Goal: Find specific page/section: Find specific page/section

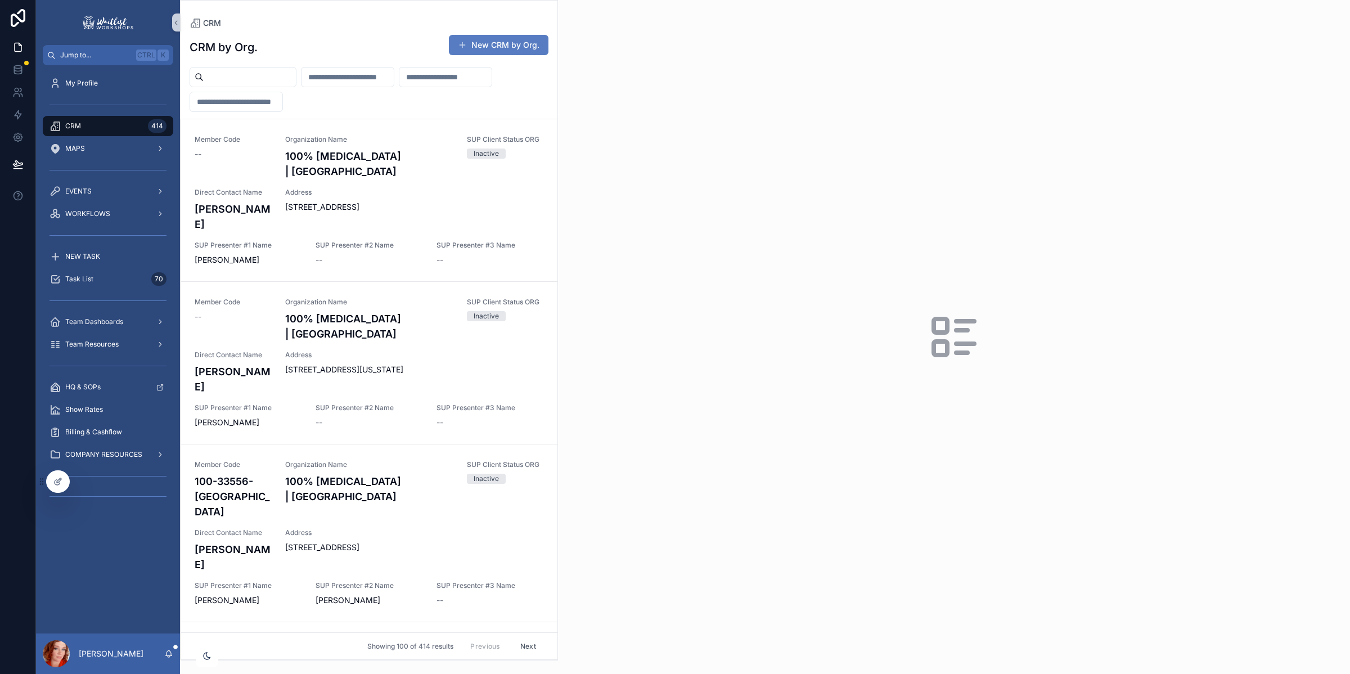
click at [228, 74] on input "scrollable content" at bounding box center [250, 77] width 92 height 16
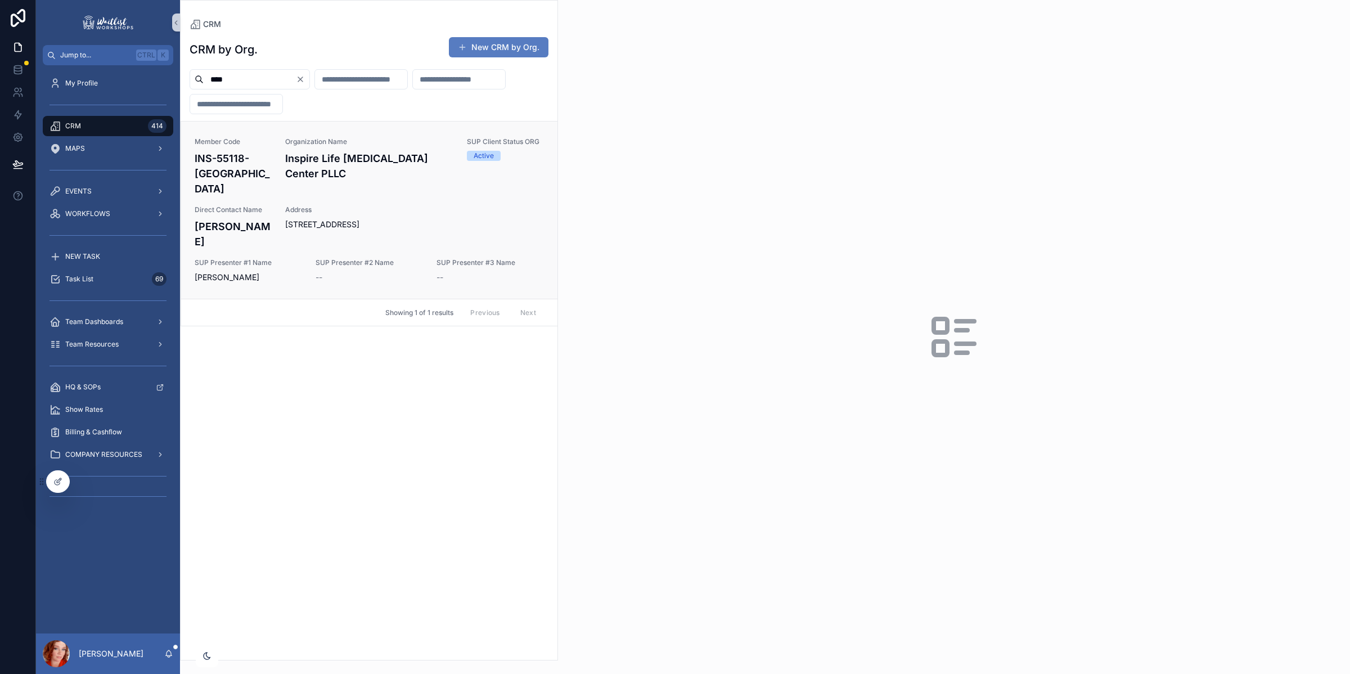
click at [323, 178] on h4 "Inspire Life [MEDICAL_DATA] Center PLLC" at bounding box center [369, 166] width 168 height 30
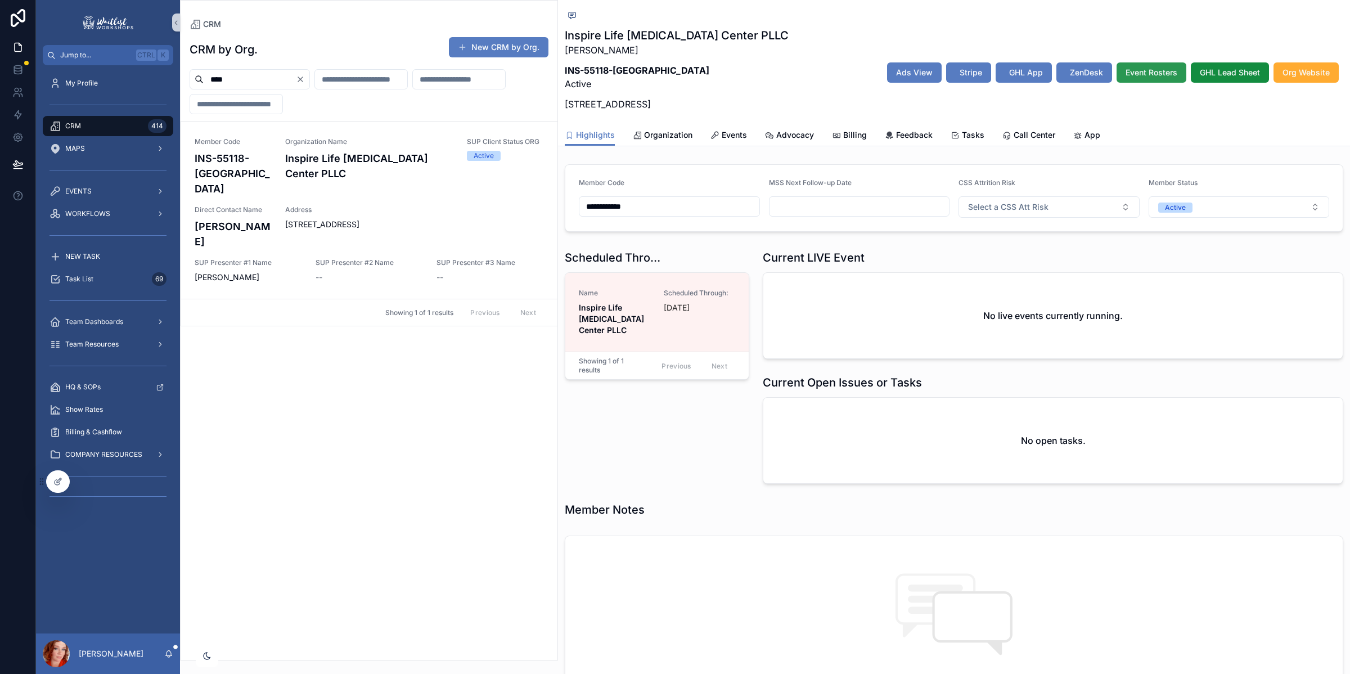
click at [1145, 70] on span "Event Rosters" at bounding box center [1152, 72] width 52 height 11
drag, startPoint x: 245, startPoint y: 77, endPoint x: 113, endPoint y: 71, distance: 132.3
click at [121, 73] on div "**********" at bounding box center [693, 337] width 1314 height 674
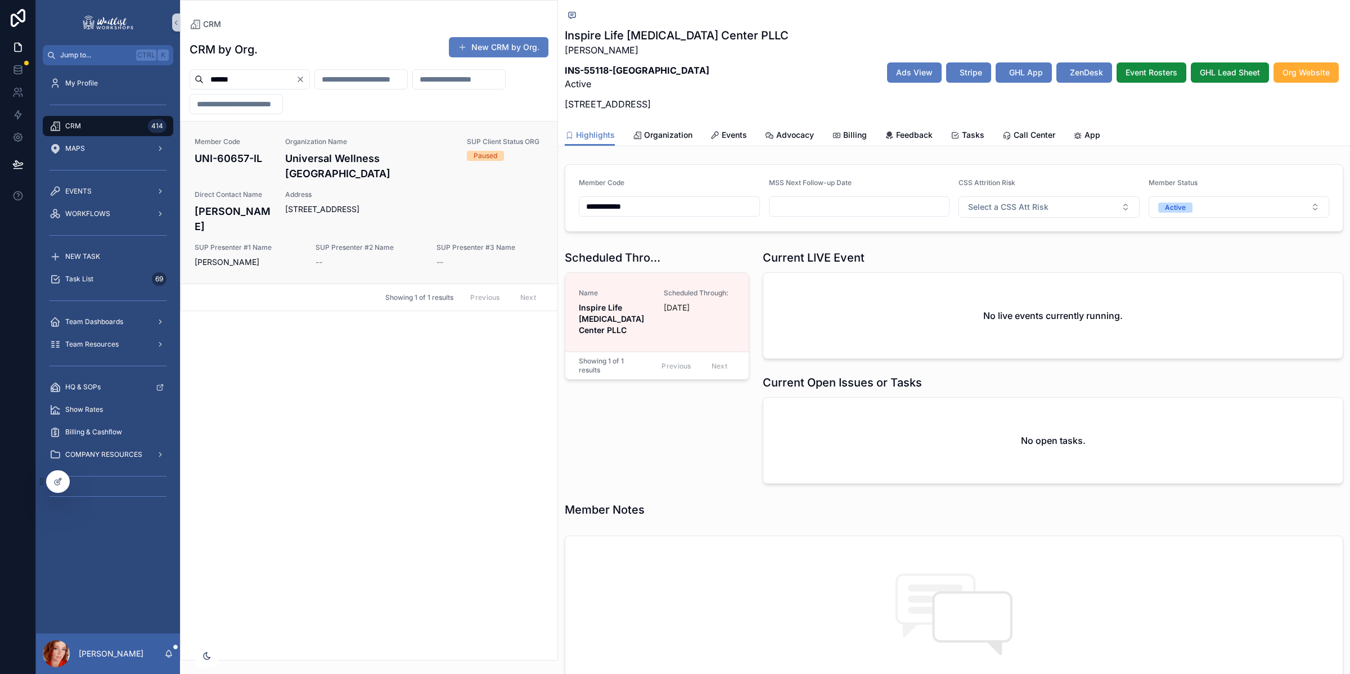
type input "******"
click at [352, 199] on span "Address" at bounding box center [414, 194] width 259 height 9
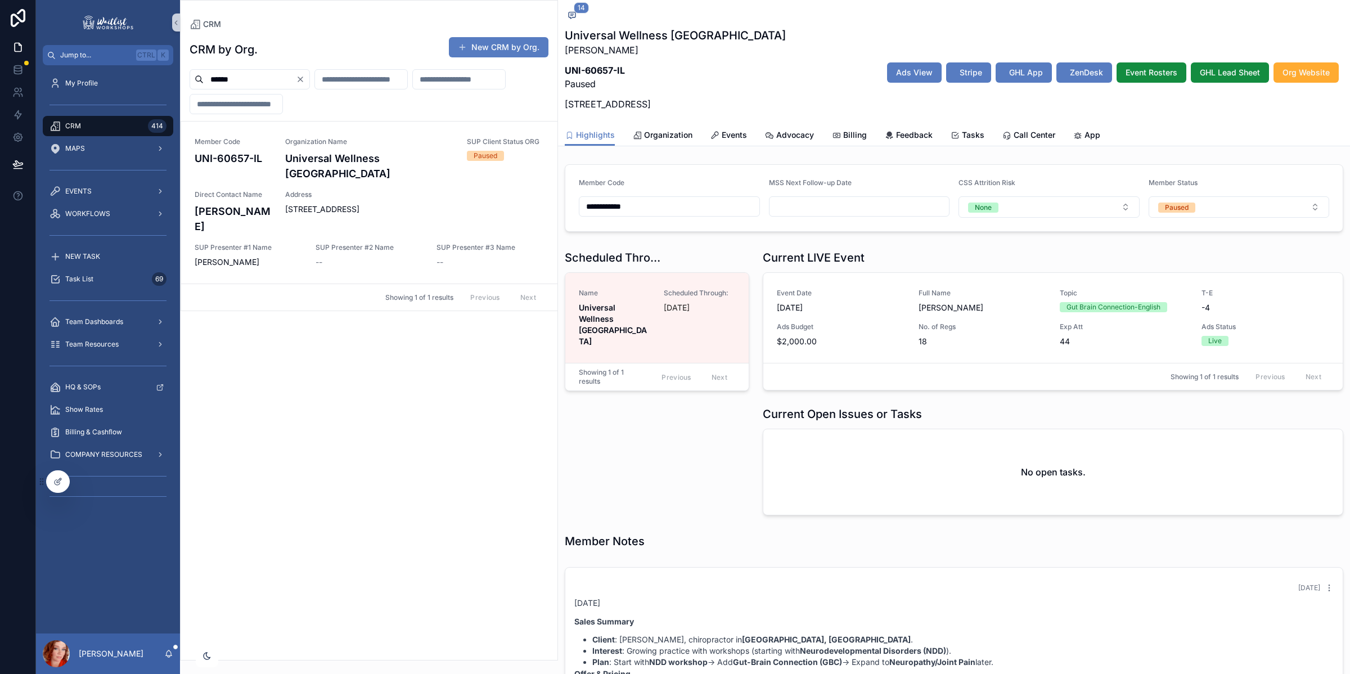
scroll to position [1019, 0]
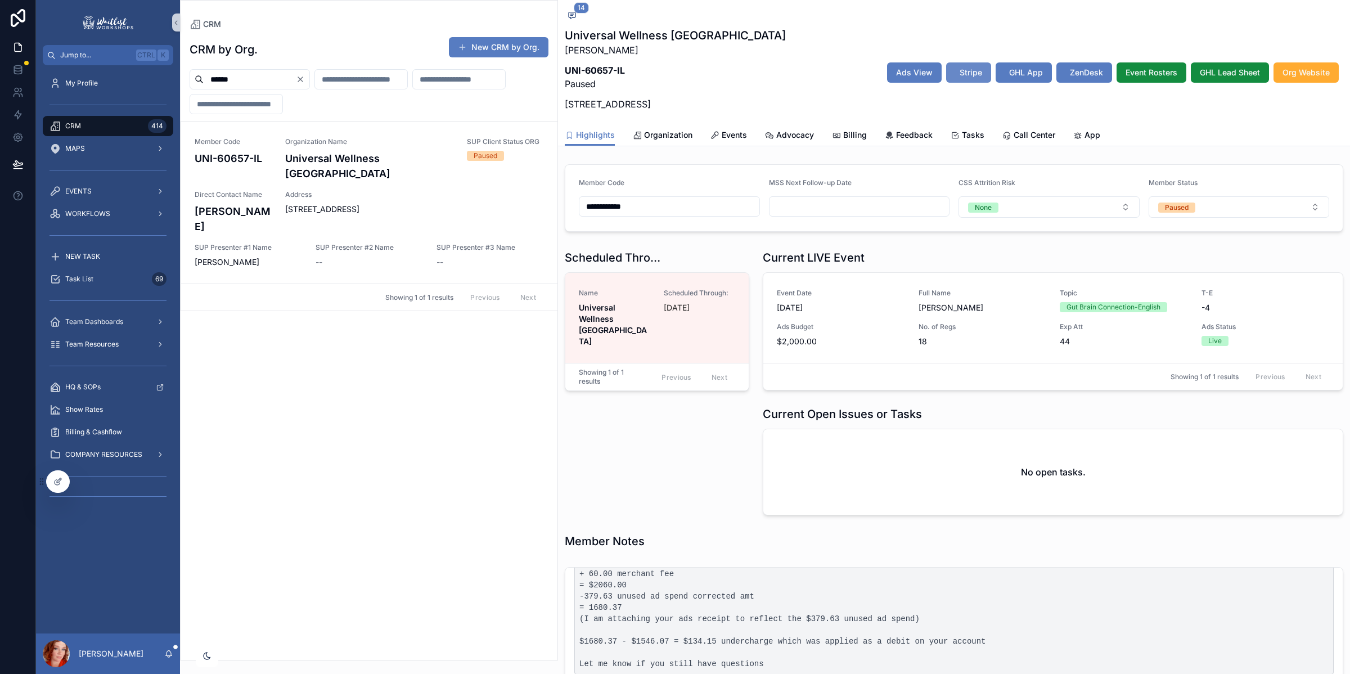
click at [964, 66] on button "Stripe" at bounding box center [968, 72] width 45 height 20
click at [722, 134] on span "Events" at bounding box center [734, 134] width 25 height 11
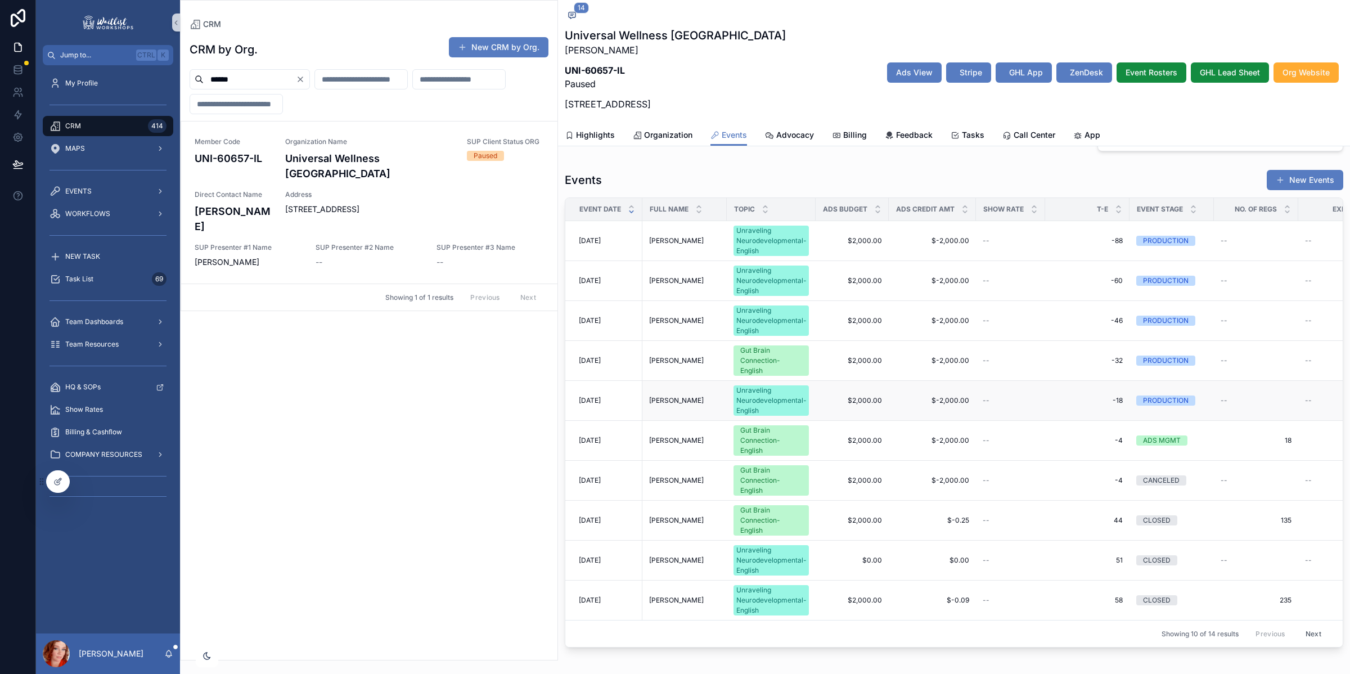
scroll to position [367, 0]
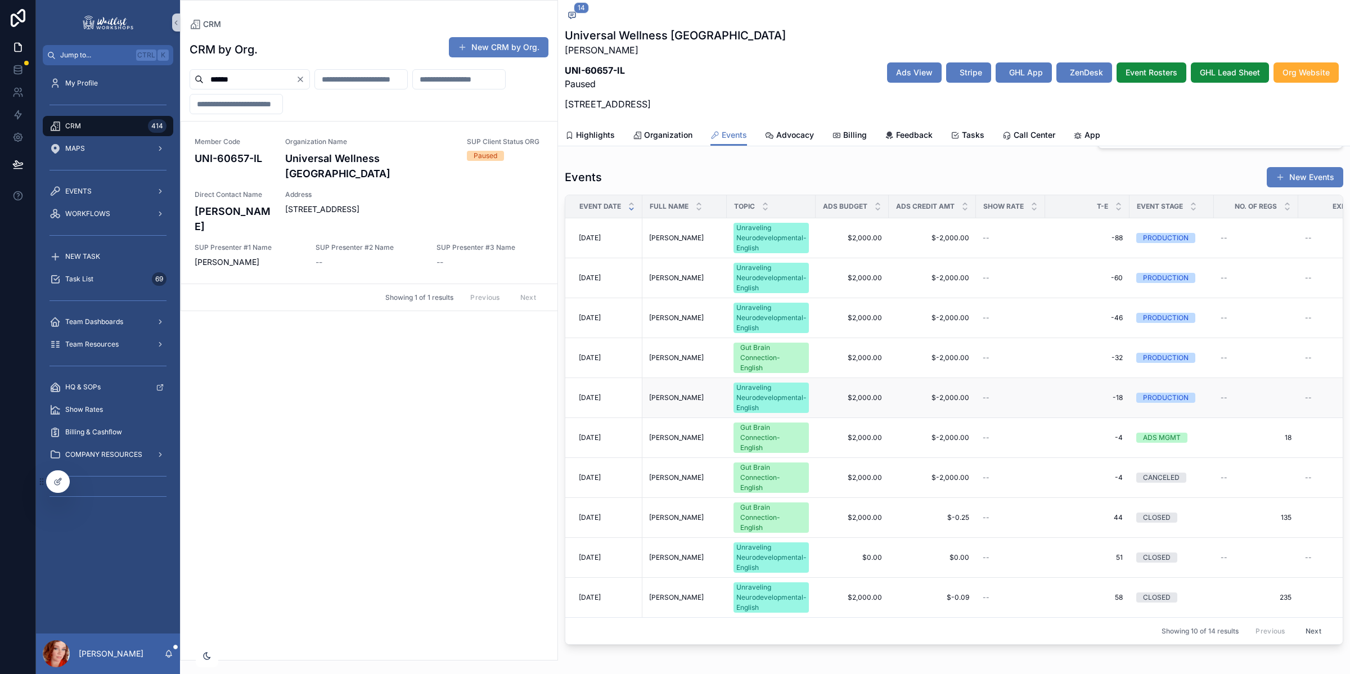
click at [601, 398] on span "[DATE]" at bounding box center [590, 397] width 22 height 9
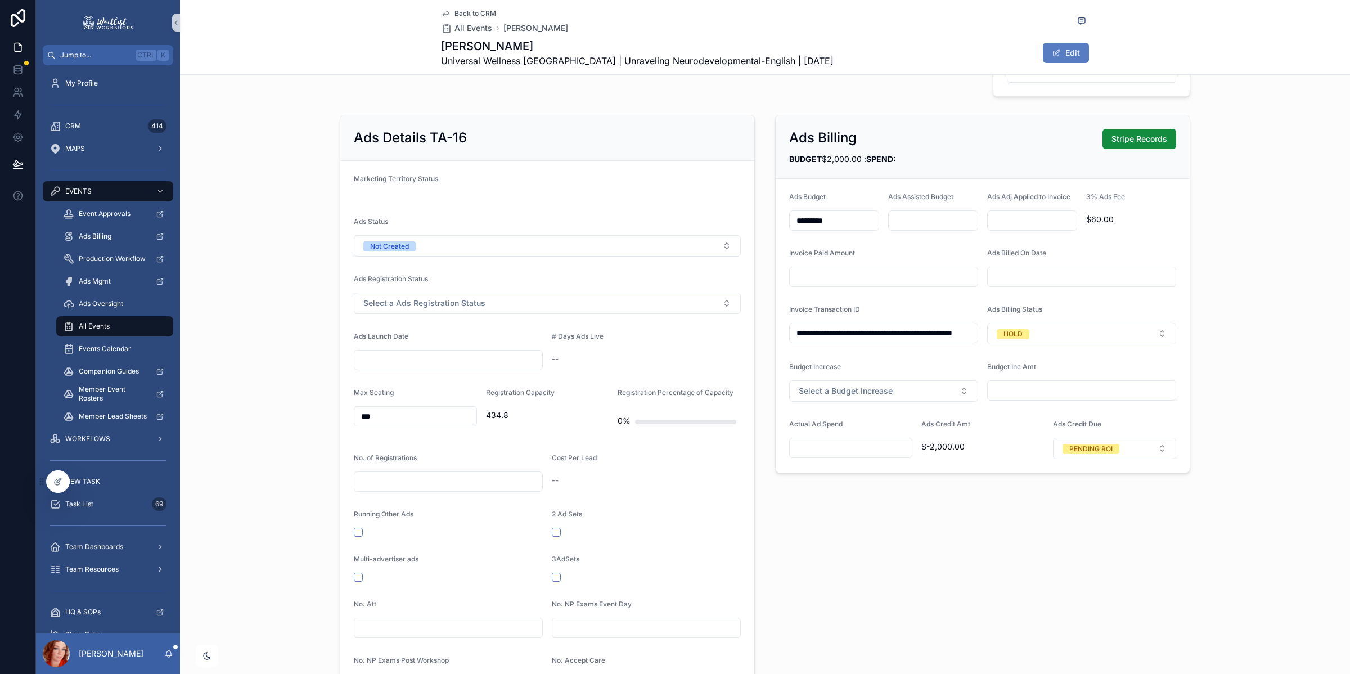
scroll to position [561, 0]
click at [474, 12] on span "Back to CRM" at bounding box center [476, 13] width 42 height 9
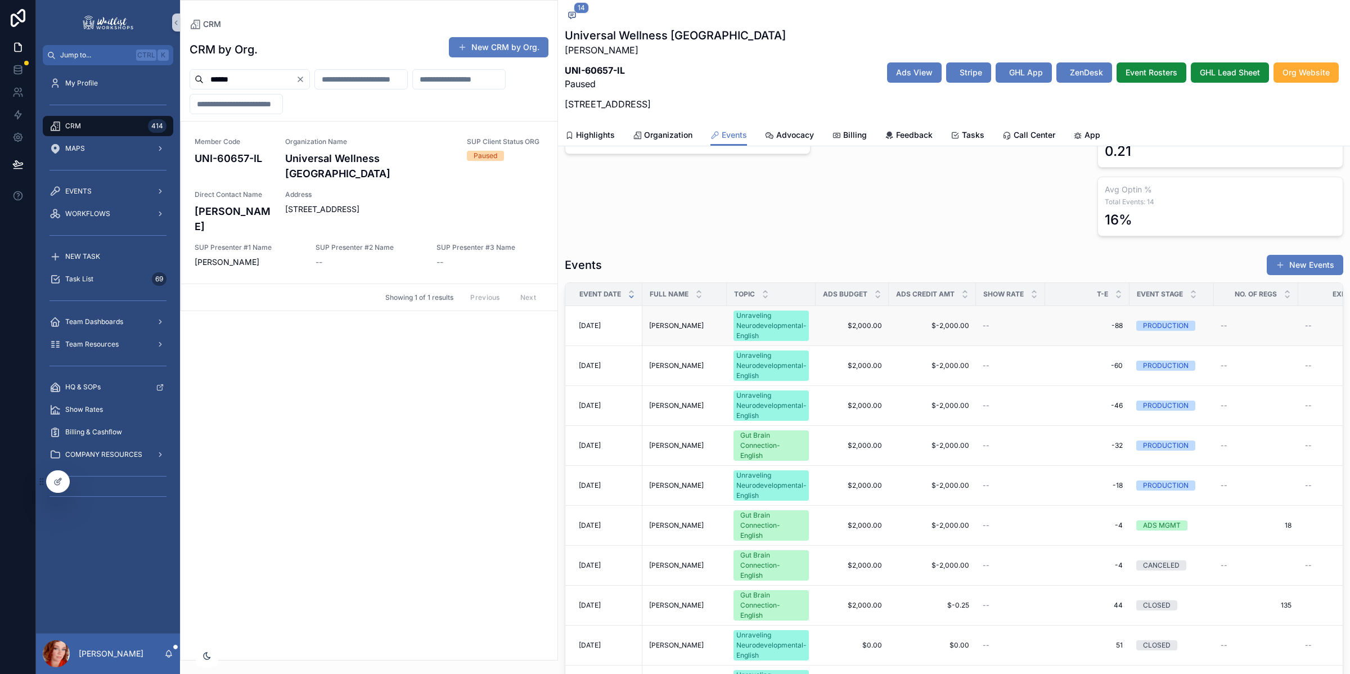
scroll to position [280, 0]
click at [601, 448] on span "[DATE]" at bounding box center [590, 444] width 22 height 9
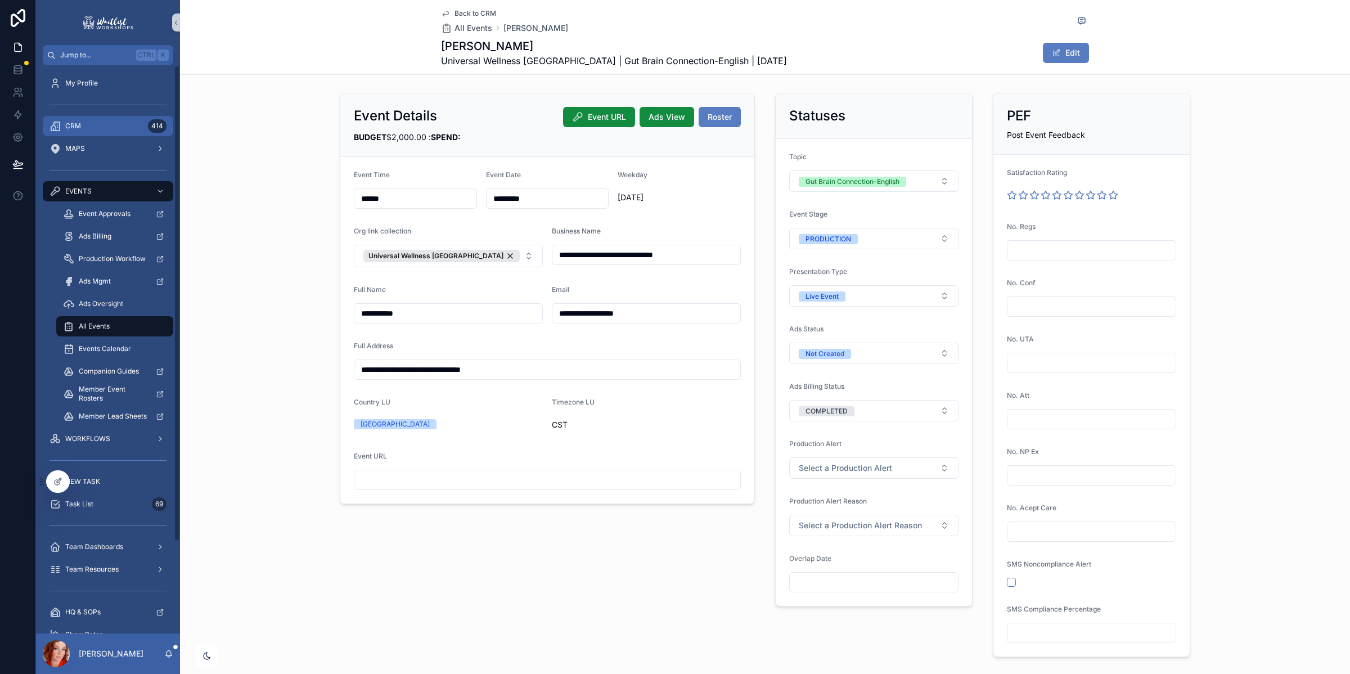
click at [76, 116] on link "CRM 414" at bounding box center [108, 126] width 131 height 20
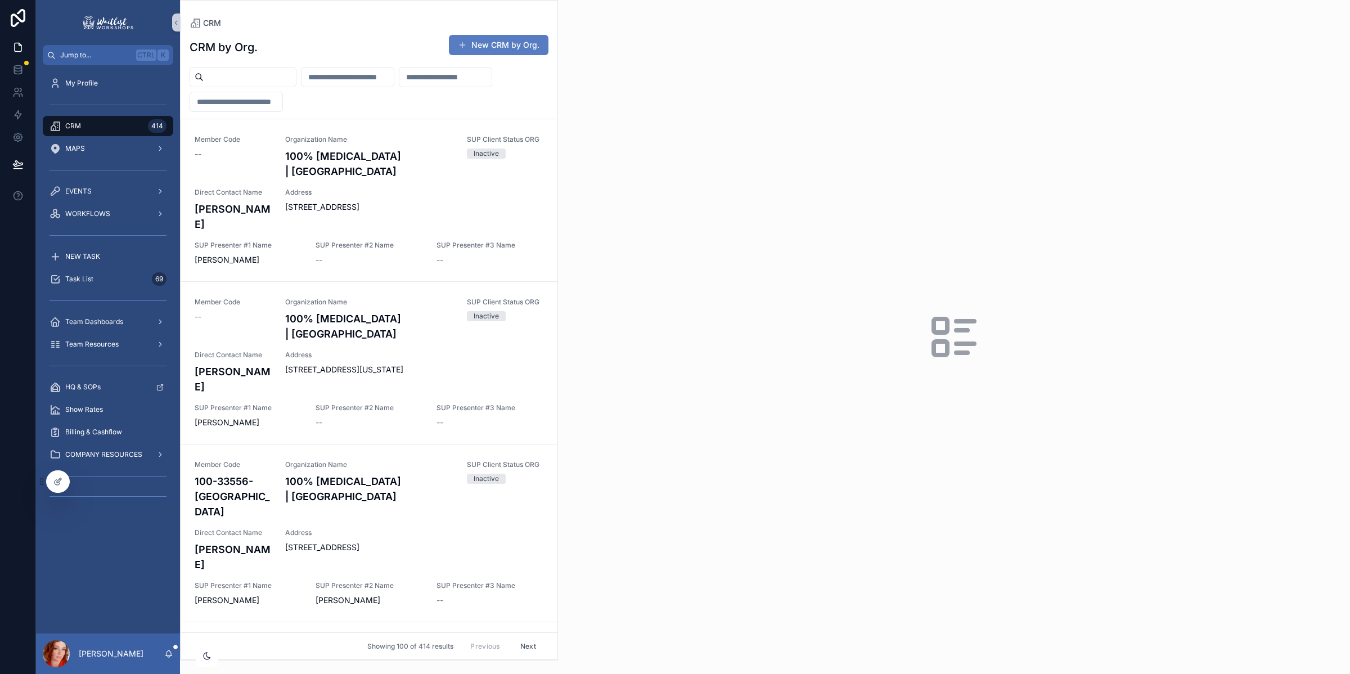
click at [277, 78] on input "scrollable content" at bounding box center [250, 77] width 92 height 16
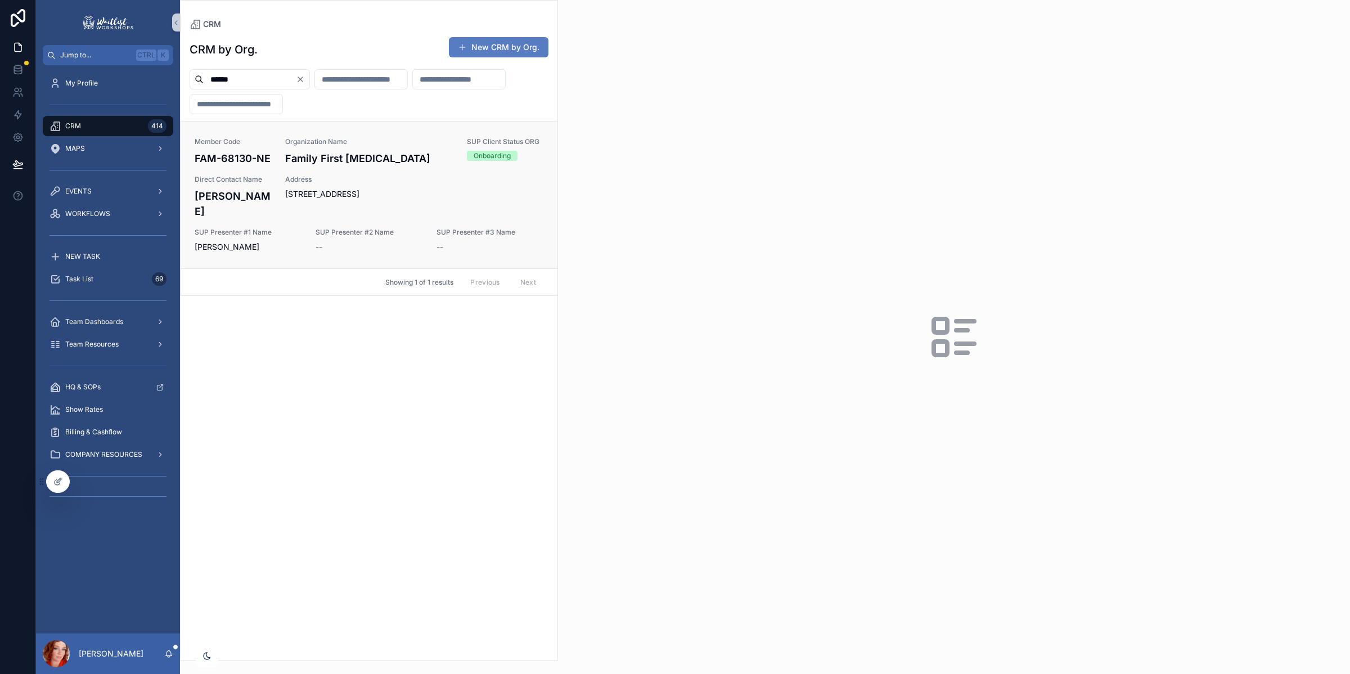
type input "******"
click at [286, 169] on div "Member Code FAM-68130-NE Organization Name Family First [MEDICAL_DATA] SUP Clie…" at bounding box center [369, 194] width 349 height 115
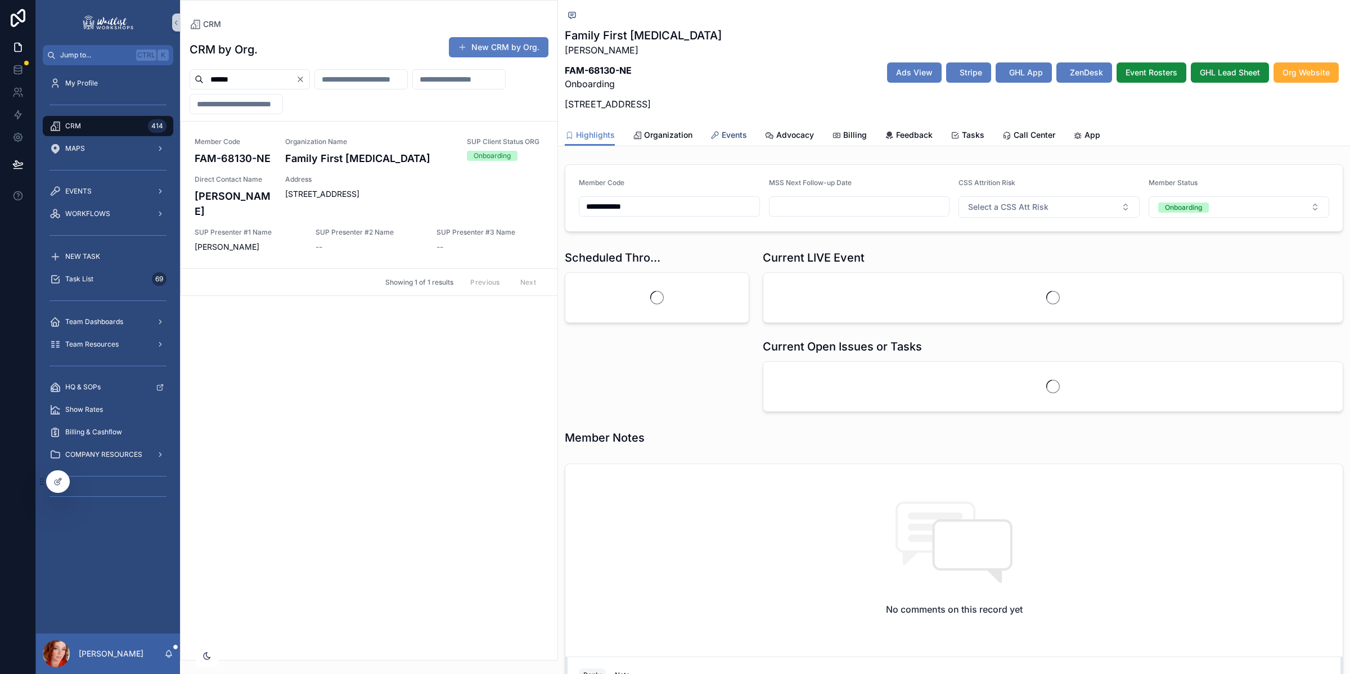
click at [730, 137] on span "Events" at bounding box center [734, 134] width 25 height 11
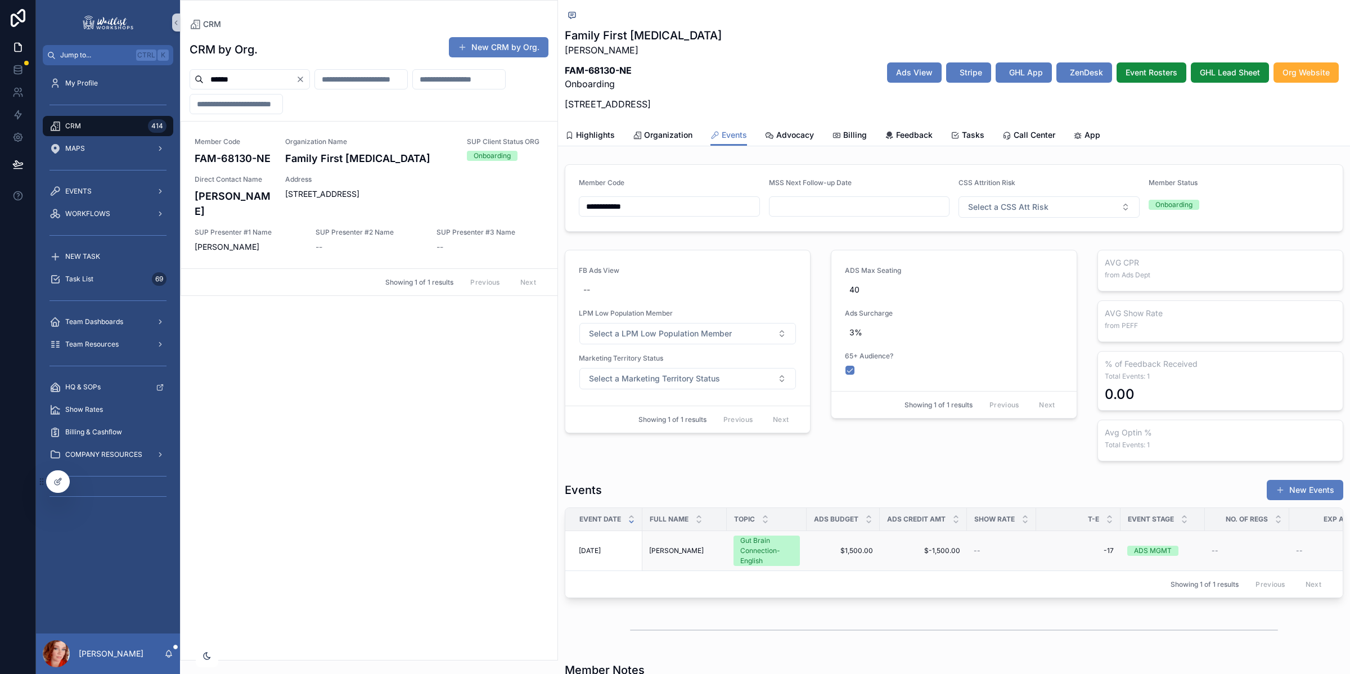
click at [672, 550] on span "[PERSON_NAME]" at bounding box center [676, 550] width 55 height 9
